Goal: Communication & Community: Answer question/provide support

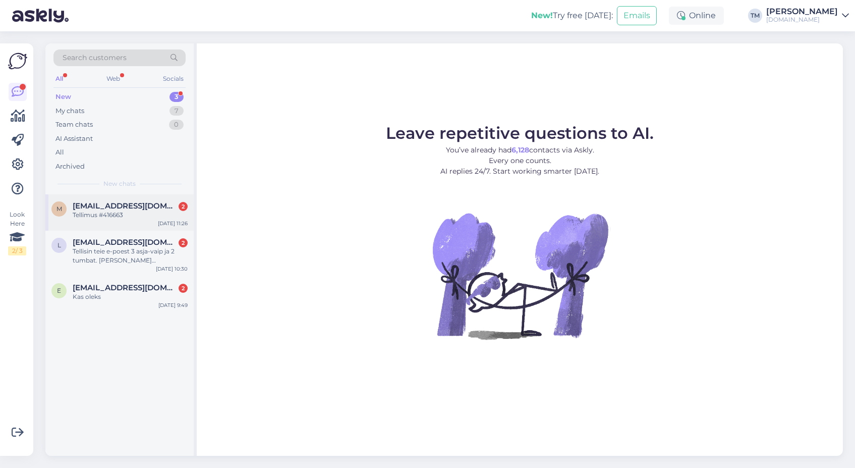
click at [131, 219] on div "Tellimus #416663" at bounding box center [130, 214] width 115 height 9
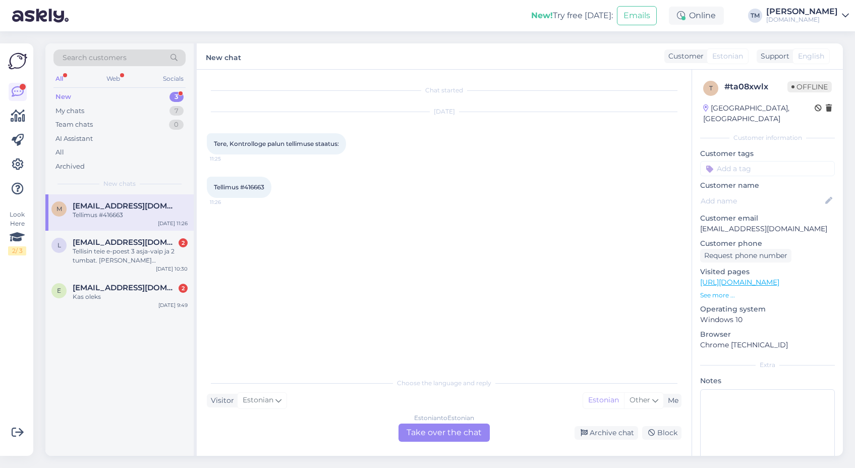
click at [257, 188] on span "Tellimus #416663" at bounding box center [239, 187] width 50 height 8
copy div "416663 11:26"
click at [418, 428] on div "Estonian to Estonian Take over the chat" at bounding box center [444, 432] width 91 height 18
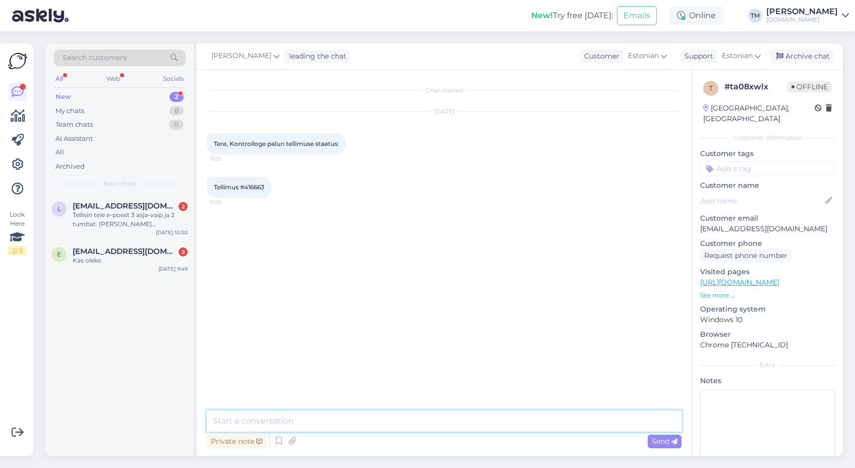
click at [346, 427] on textarea at bounding box center [444, 420] width 475 height 21
type textarea "Tere! Teie tellimus on laos ootel, saate minna. Ilmselt pole SMS sõnum läbi tul…"
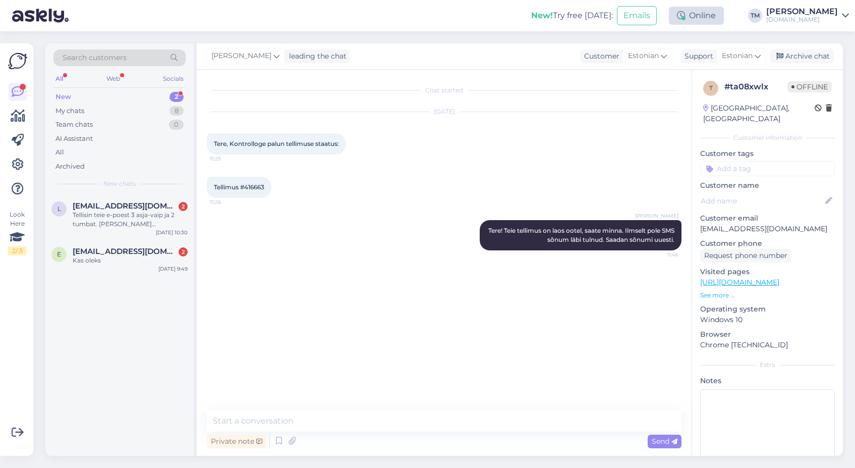
click at [712, 18] on div "Online" at bounding box center [696, 16] width 55 height 18
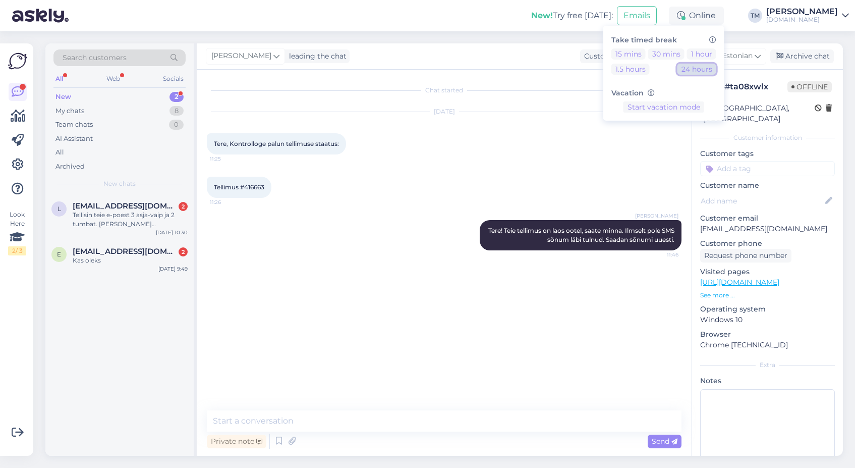
click at [700, 67] on button "24 hours" at bounding box center [697, 69] width 39 height 11
click at [147, 206] on div "[EMAIL_ADDRESS][DOMAIN_NAME] 2" at bounding box center [130, 205] width 115 height 9
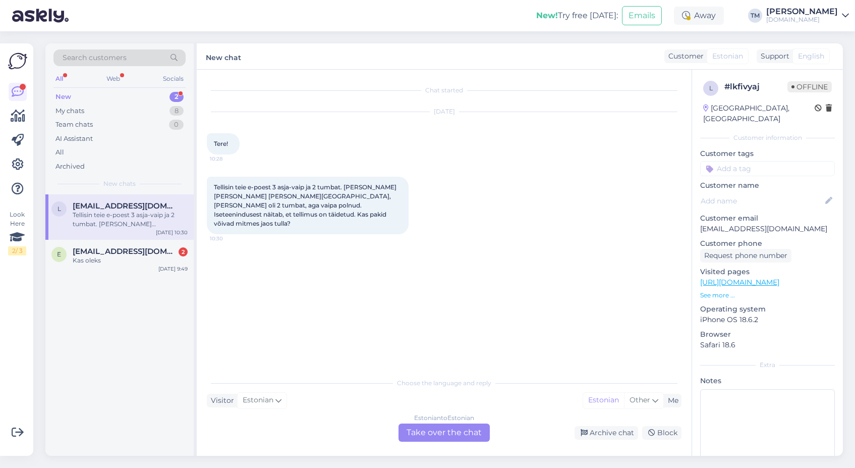
click at [438, 431] on div "Estonian to Estonian Take over the chat" at bounding box center [444, 432] width 91 height 18
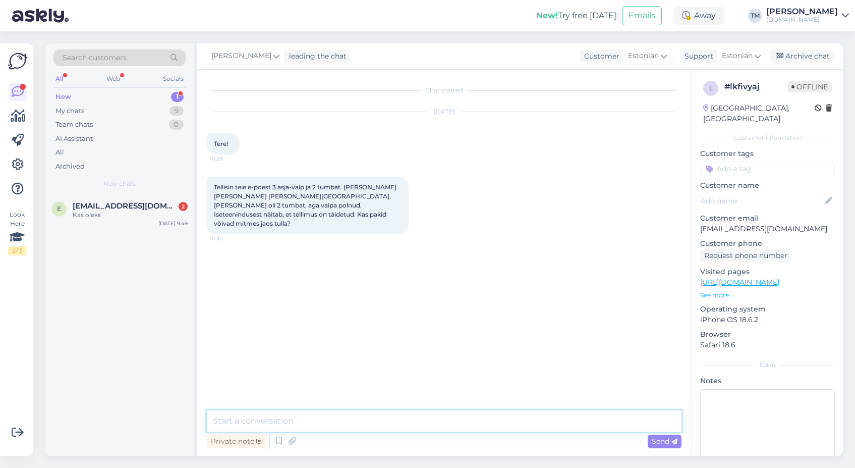
click at [243, 425] on textarea at bounding box center [444, 420] width 475 height 21
type textarea "Tere! Vaibal on kindlasti pikem"
click at [804, 55] on div "Archive chat" at bounding box center [803, 56] width 64 height 14
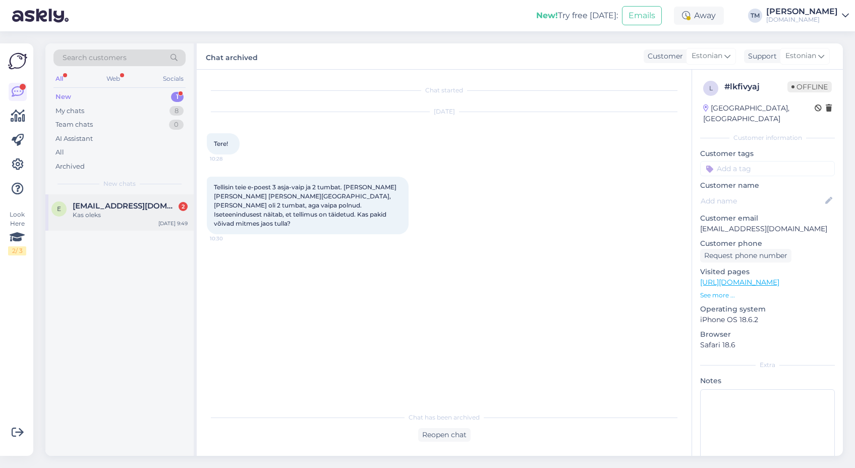
click at [150, 221] on div "E [EMAIL_ADDRESS][DOMAIN_NAME] 2 Kas oleks [DATE] 9:49" at bounding box center [119, 212] width 148 height 36
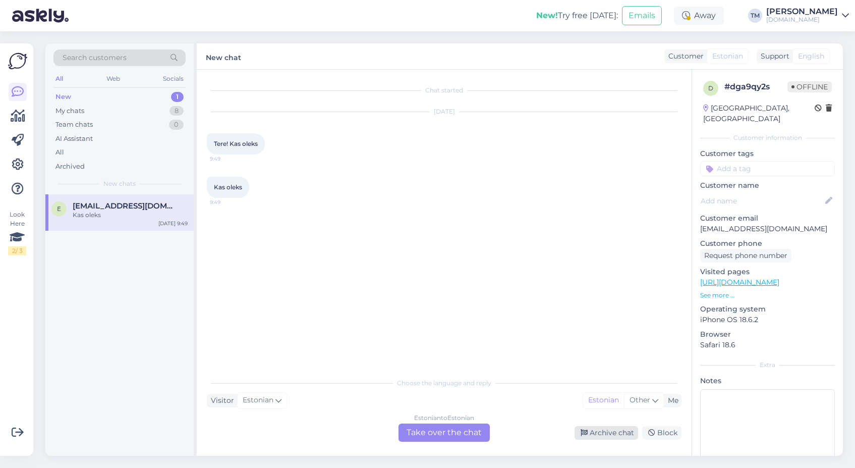
click at [616, 433] on div "Archive chat" at bounding box center [607, 433] width 64 height 14
